Goal: Check status: Check status

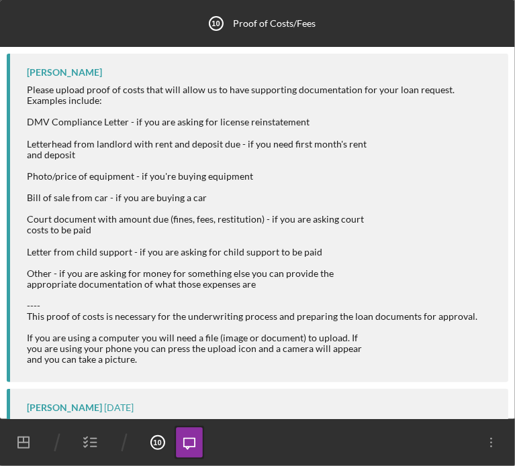
scroll to position [414, 0]
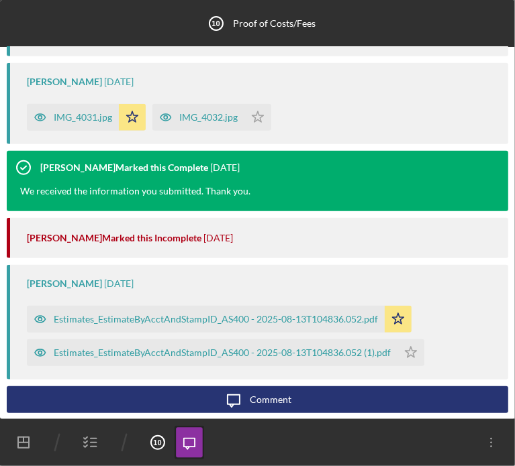
click at [26, 448] on polygon "button" at bounding box center [23, 443] width 11 height 11
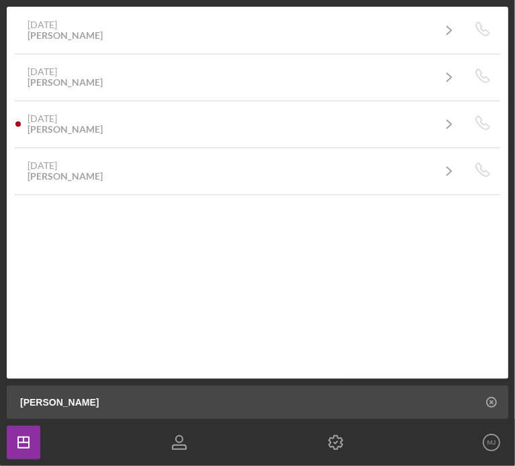
drag, startPoint x: 112, startPoint y: 401, endPoint x: -51, endPoint y: 397, distance: 163.1
click at [0, 397] on html "4 of 2150 Projects • $27,800 [PERSON_NAME] Filters Reset 5 Apply SEARCH FILTER …" at bounding box center [257, 233] width 515 height 466
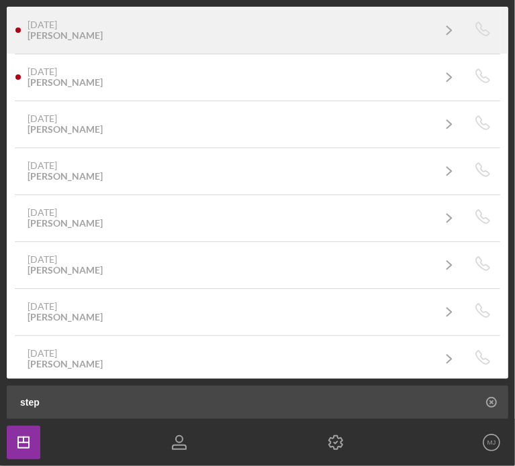
type input "step"
click at [103, 34] on div "[PERSON_NAME]" at bounding box center [65, 35] width 75 height 11
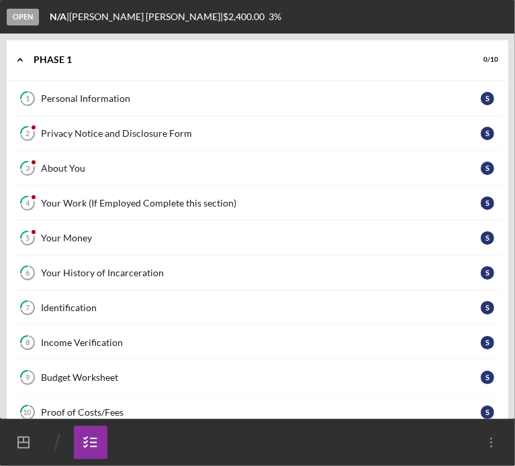
click at [77, 172] on div "About You" at bounding box center [261, 168] width 440 height 11
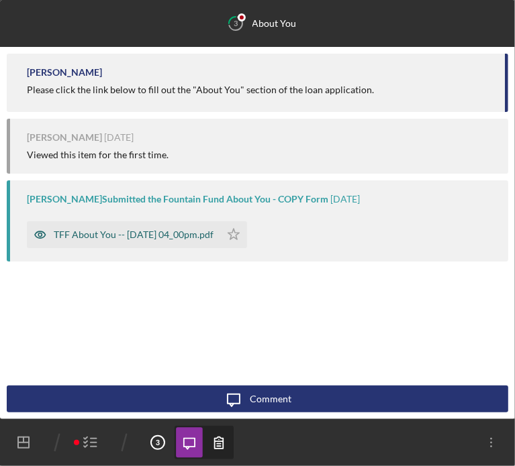
click at [119, 246] on div "TFF About You -- [DATE] 04_00pm.pdf" at bounding box center [123, 234] width 193 height 27
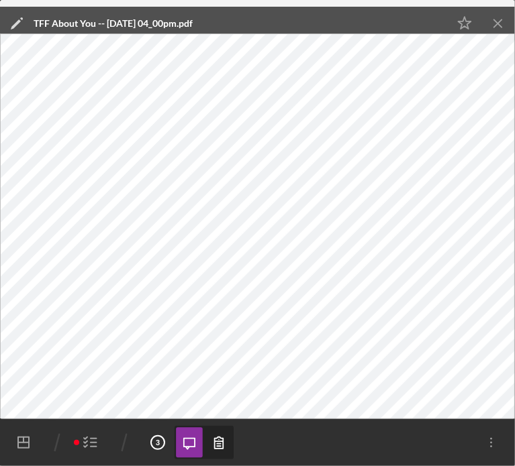
click at [88, 443] on icon "button" at bounding box center [91, 443] width 34 height 34
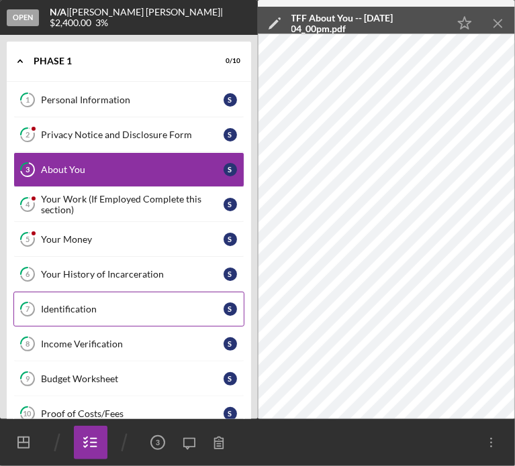
click at [87, 300] on link "7 Identification S" at bounding box center [128, 309] width 231 height 35
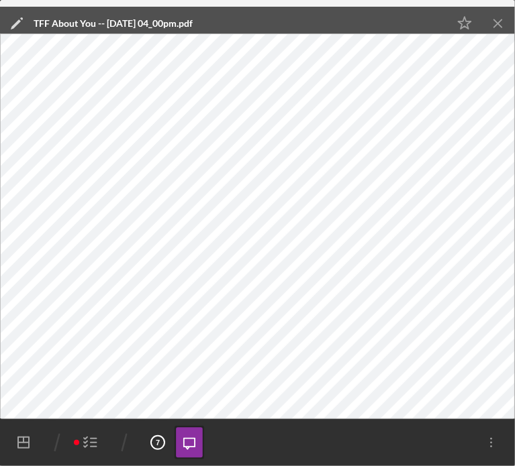
click at [498, 21] on icon "Icon/Menu Close" at bounding box center [498, 24] width 30 height 30
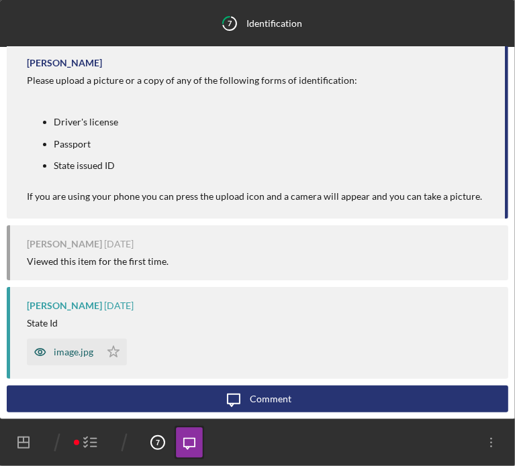
click at [77, 359] on div "image.jpg" at bounding box center [63, 352] width 73 height 27
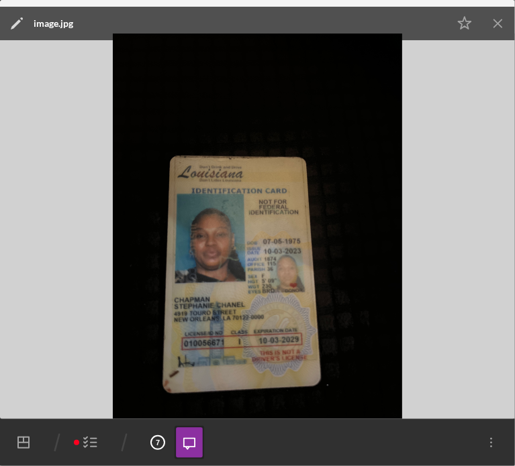
click at [495, 23] on icon "Icon/Menu Close" at bounding box center [498, 24] width 30 height 30
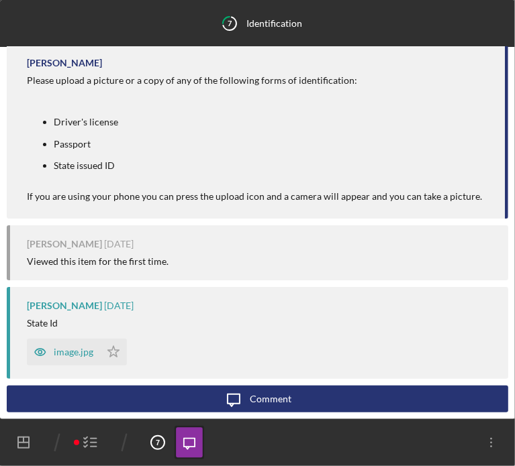
click at [94, 444] on icon "button" at bounding box center [91, 443] width 34 height 34
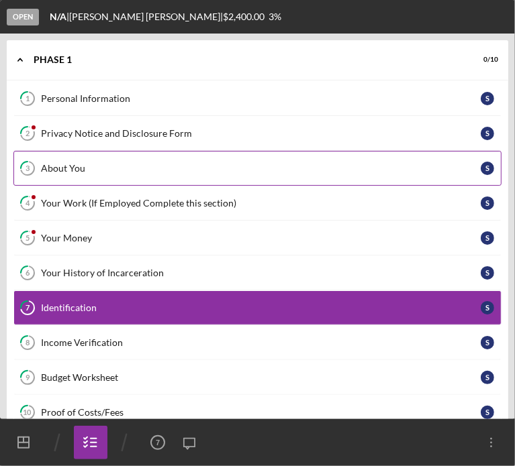
click at [69, 169] on div "About You" at bounding box center [261, 168] width 440 height 11
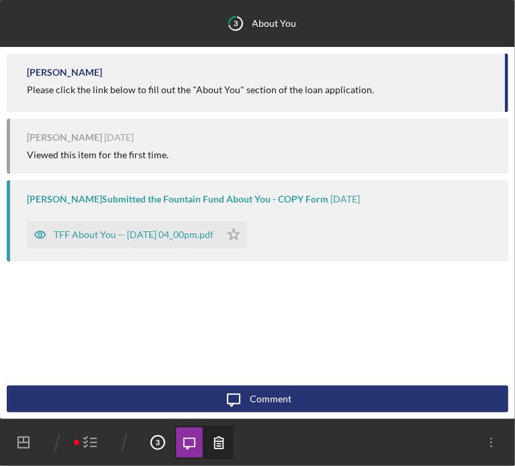
click at [94, 438] on icon "button" at bounding box center [91, 443] width 34 height 34
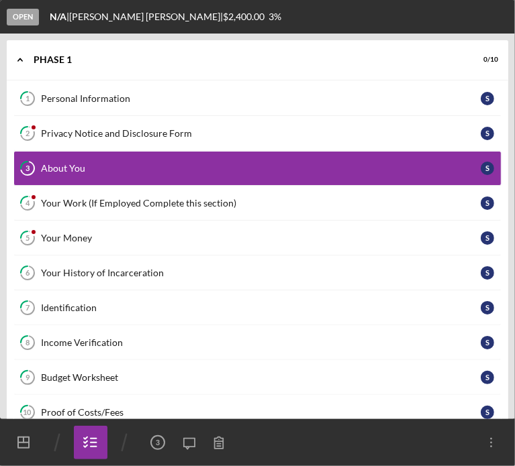
click at [99, 240] on div "Your Money" at bounding box center [261, 238] width 440 height 11
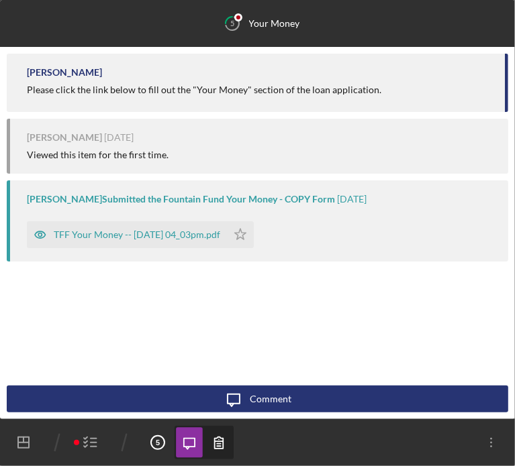
click at [94, 442] on icon "button" at bounding box center [91, 443] width 34 height 34
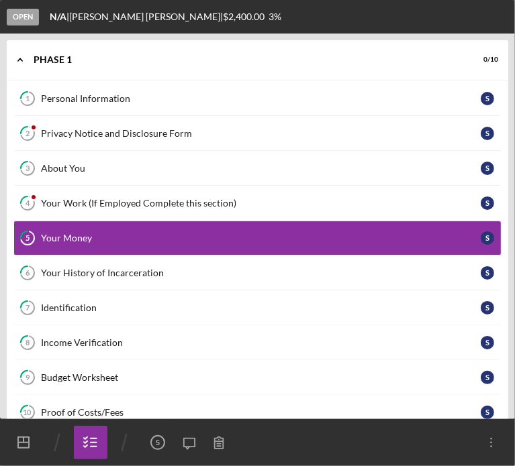
click at [78, 130] on div "Privacy Notice and Disclosure Form" at bounding box center [261, 133] width 440 height 11
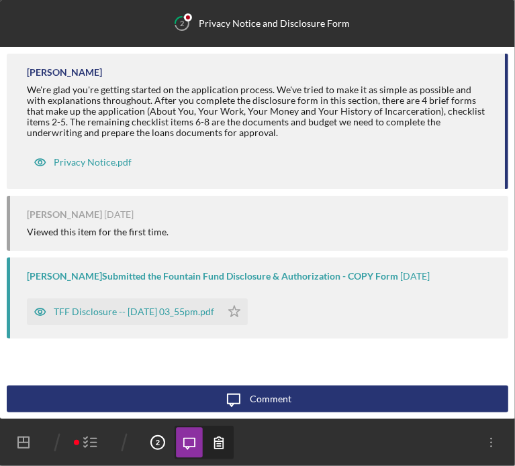
click at [87, 442] on polyline "button" at bounding box center [85, 443] width 3 height 2
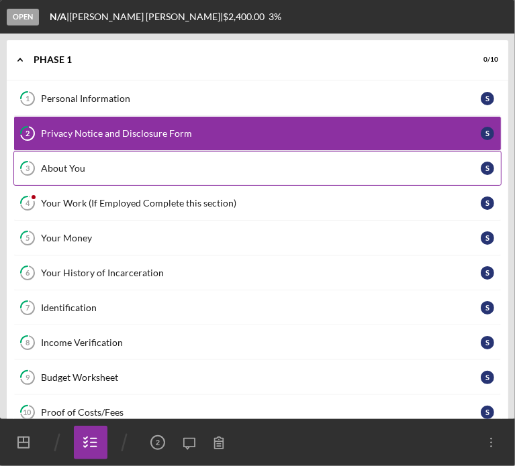
click at [58, 163] on link "3 About You S" at bounding box center [257, 168] width 488 height 35
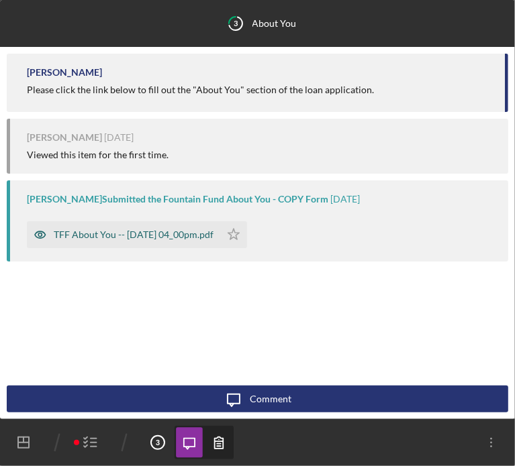
click at [81, 236] on div "TFF About You -- [DATE] 04_00pm.pdf" at bounding box center [134, 235] width 160 height 11
